Goal: Information Seeking & Learning: Compare options

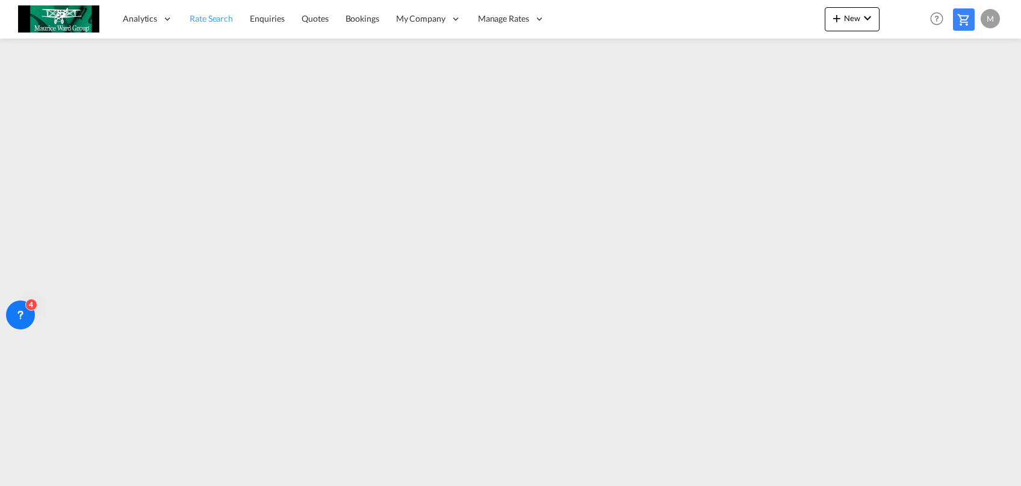
click at [205, 12] on link "Rate Search" at bounding box center [211, 18] width 60 height 39
